Goal: Transaction & Acquisition: Obtain resource

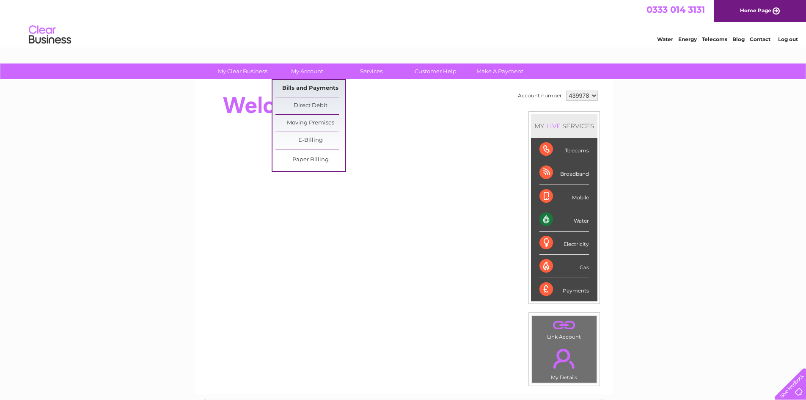
click at [305, 86] on link "Bills and Payments" at bounding box center [310, 88] width 70 height 17
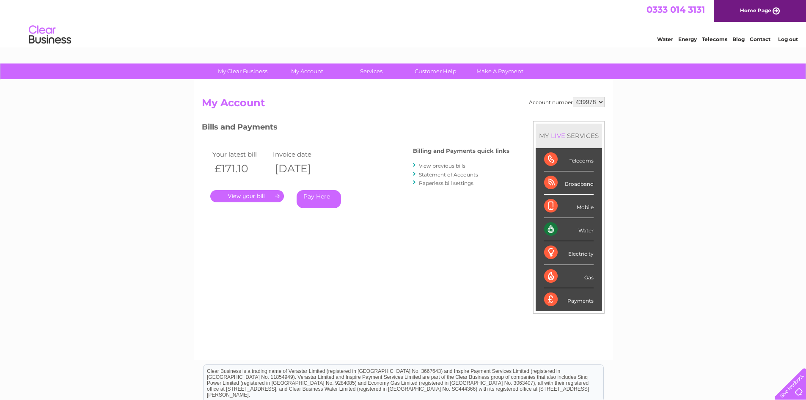
click at [435, 165] on link "View previous bills" at bounding box center [442, 165] width 47 height 6
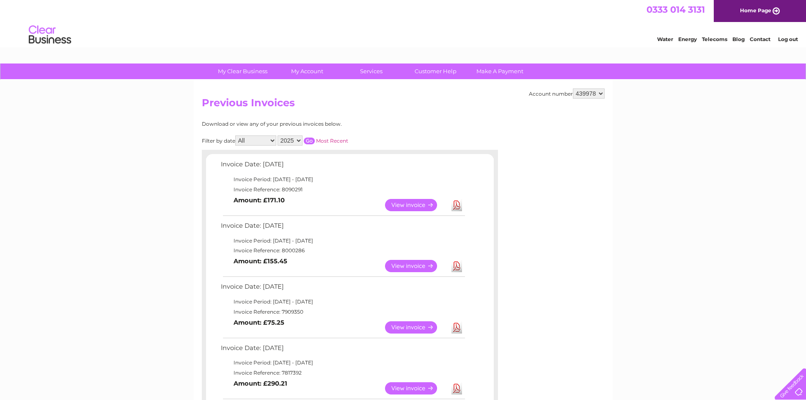
click at [407, 261] on link "View" at bounding box center [416, 266] width 62 height 12
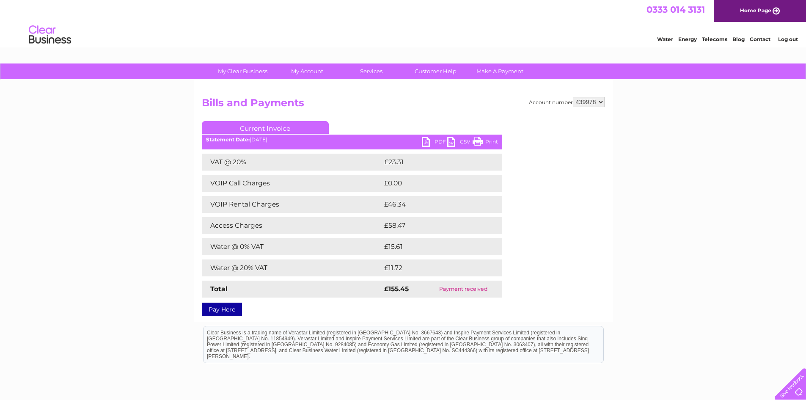
click at [429, 143] on link "PDF" at bounding box center [434, 143] width 25 height 12
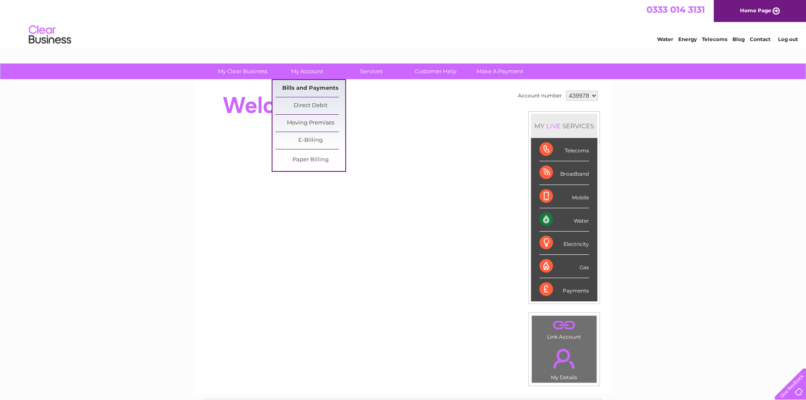
click at [303, 91] on link "Bills and Payments" at bounding box center [310, 88] width 70 height 17
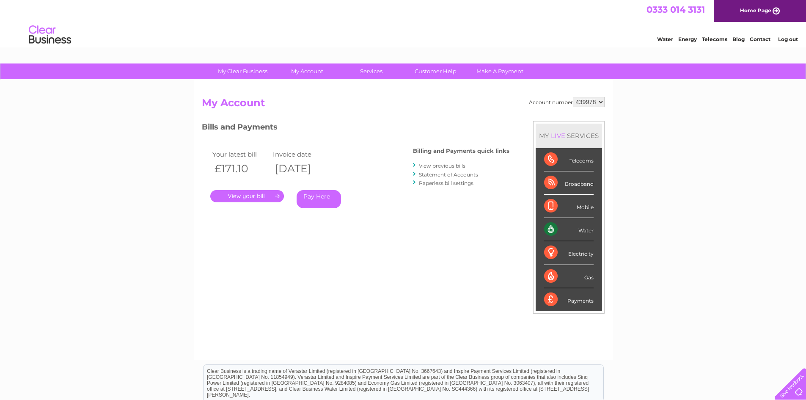
click at [451, 165] on link "View previous bills" at bounding box center [442, 165] width 47 height 6
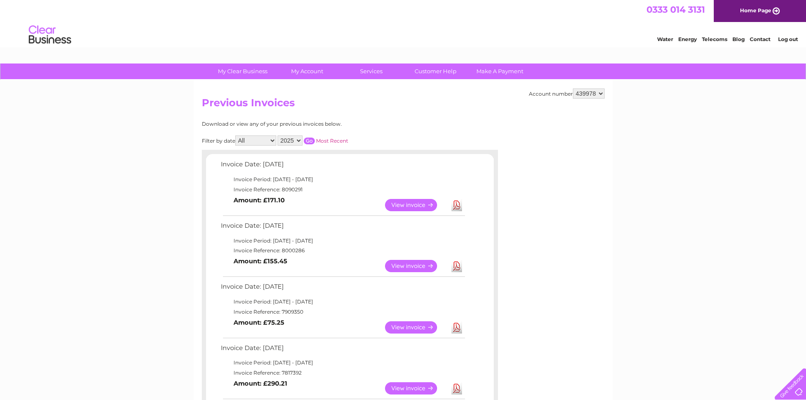
click at [409, 264] on link "View" at bounding box center [416, 266] width 62 height 12
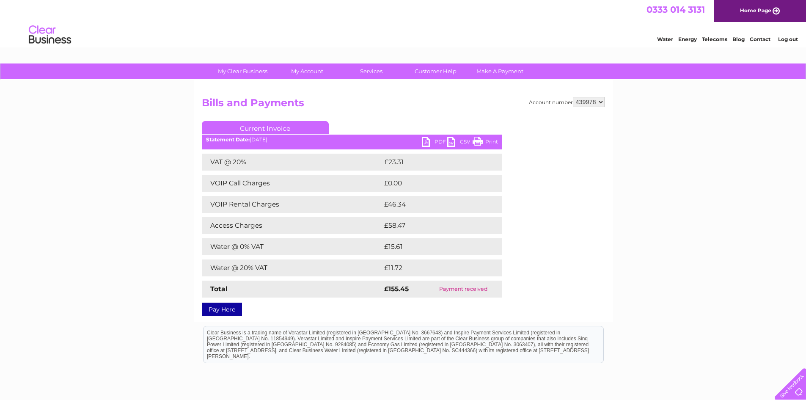
click at [428, 141] on link "PDF" at bounding box center [434, 143] width 25 height 12
click at [641, 10] on div "0333 014 3131 Home Page" at bounding box center [403, 11] width 806 height 22
click at [429, 138] on link "PDF" at bounding box center [434, 143] width 25 height 12
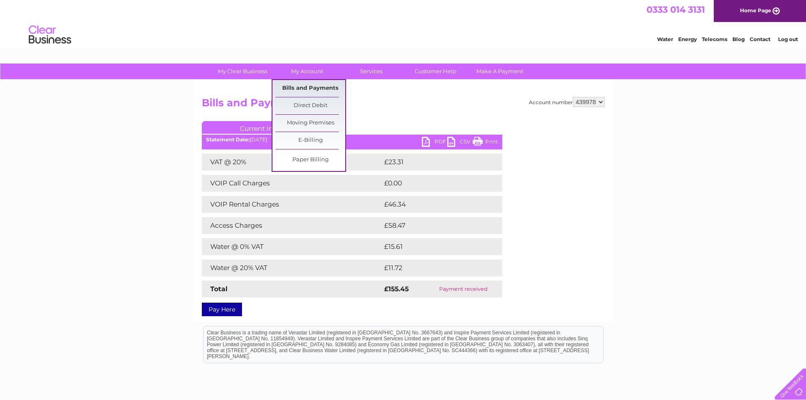
click at [308, 86] on link "Bills and Payments" at bounding box center [310, 88] width 70 height 17
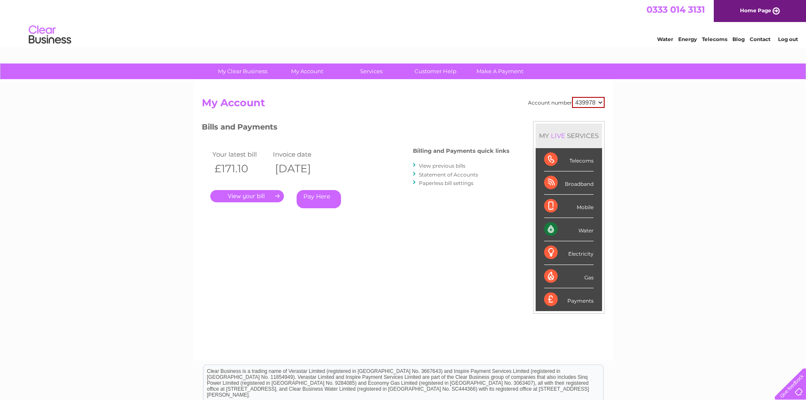
click at [236, 193] on link "." at bounding box center [247, 196] width 74 height 12
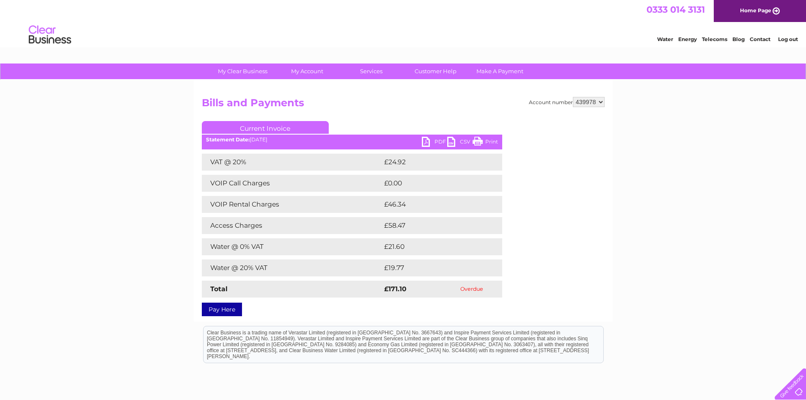
click at [429, 138] on link "PDF" at bounding box center [434, 143] width 25 height 12
